Goal: Navigation & Orientation: Find specific page/section

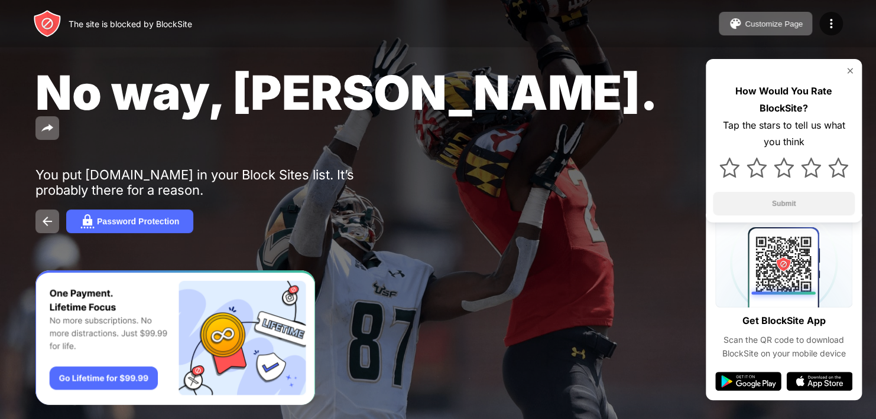
click at [341, 210] on div "Password Protection" at bounding box center [437, 222] width 805 height 24
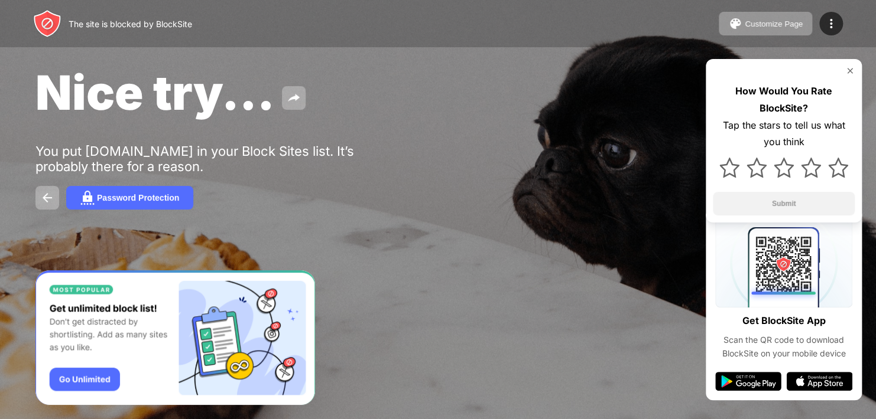
click at [873, 270] on div "Nice try... You put youtube.com in your Block Sites list. It’s probably there f…" at bounding box center [438, 137] width 876 height 274
